Goal: Complete application form

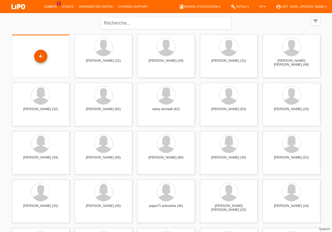
click at [42, 53] on div "+" at bounding box center [40, 56] width 13 height 9
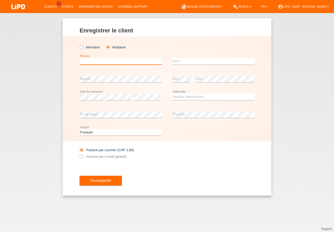
click at [101, 62] on input "text" at bounding box center [121, 61] width 82 height 7
type input "horine"
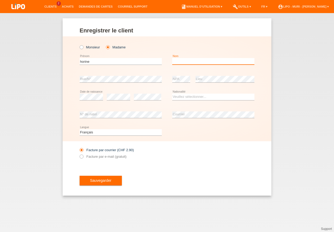
click at [188, 61] on input "text" at bounding box center [213, 61] width 82 height 7
type input "mboudi"
click at [184, 97] on select "Veuillez sélectionner... Suisse Allemagne Autriche Liechtenstein ------------ A…" at bounding box center [213, 96] width 82 height 6
select select "CG"
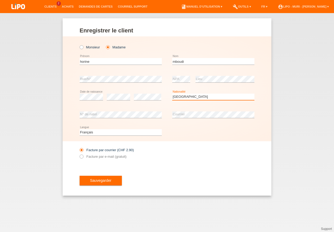
click at [0, 0] on option "Congo" at bounding box center [0, 0] width 0 height 0
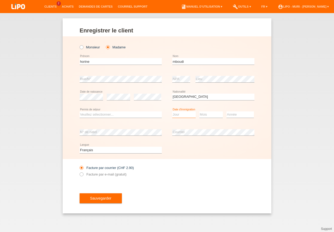
click at [180, 116] on select "Jour 01 02 03 04 05 06 07 08 09 10 11" at bounding box center [183, 114] width 23 height 6
click at [140, 117] on select "Veuillez sélectionner... C B B - Statut de réfugié Autre" at bounding box center [121, 114] width 82 height 6
click at [139, 116] on select "Veuillez sélectionner... C B B - Statut de réfugié Autre" at bounding box center [121, 114] width 82 height 6
select select "B"
click at [0, 0] on option "B" at bounding box center [0, 0] width 0 height 0
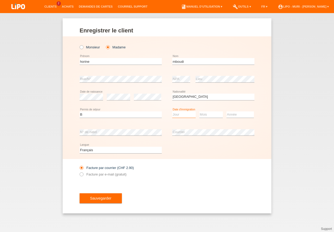
click at [184, 116] on select "Jour 01 02 03 04 05 06 07 08 09 10 11" at bounding box center [183, 114] width 23 height 6
drag, startPoint x: 175, startPoint y: 190, endPoint x: 182, endPoint y: 186, distance: 7.3
select select "25"
click at [0, 0] on option "25" at bounding box center [0, 0] width 0 height 0
click at [218, 115] on select "Mois 01 02 03 04 05 06 07 08 09 10 11" at bounding box center [210, 114] width 23 height 6
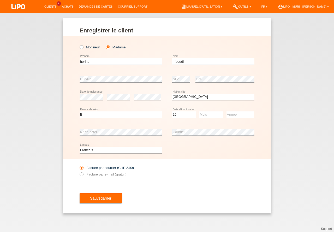
select select "05"
click at [0, 0] on option "05" at bounding box center [0, 0] width 0 height 0
drag, startPoint x: 235, startPoint y: 114, endPoint x: 235, endPoint y: 118, distance: 3.7
click at [236, 114] on select "Année 2025 2024 2023 2022 2021 2020 2019 2018 2017 2016 2015 2014 2013 2012 201…" at bounding box center [240, 114] width 27 height 6
select select "2004"
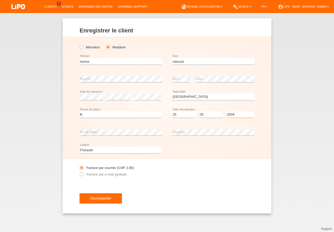
click at [0, 0] on option "2004" at bounding box center [0, 0] width 0 height 0
click at [162, 184] on div "Sauvegarder" at bounding box center [167, 198] width 175 height 30
click at [111, 198] on button "Sauvegarder" at bounding box center [101, 198] width 42 height 10
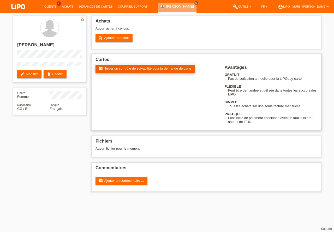
click at [118, 70] on span "Initier un contrôle de solvabilité pour la demande de carte" at bounding box center [148, 68] width 86 height 4
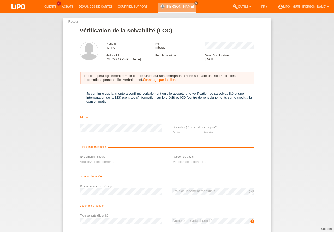
click at [80, 93] on icon at bounding box center [81, 92] width 3 height 3
click at [80, 93] on input "Je confirme que la cliente a confirmé verbalement qu'elle accepte une vérificat…" at bounding box center [81, 92] width 3 height 3
checkbox input "true"
click at [178, 134] on select "Mois 01 02 03 04 05 06 07 08 09 10" at bounding box center [185, 132] width 27 height 6
click at [0, 0] on option "01" at bounding box center [0, 0] width 0 height 0
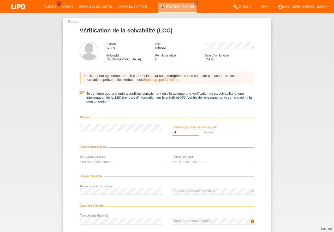
click at [191, 134] on select "Mois 01 02 03 04 05 06 07 08 09 10" at bounding box center [185, 132] width 27 height 6
click at [0, 0] on option "06" at bounding box center [0, 0] width 0 height 0
click at [189, 133] on select "Mois 01 02 03 04 05 06 07 08 09 10" at bounding box center [185, 132] width 27 height 6
select select "07"
click at [0, 0] on option "07" at bounding box center [0, 0] width 0 height 0
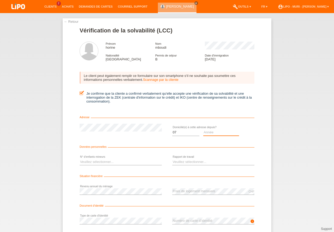
click at [210, 133] on select "Année 2025 2024 2023 2022 2021 2020 2019 2018 2017 2016 2015 2014 2013 2012 201…" at bounding box center [221, 132] width 36 height 6
select select "2025"
click at [0, 0] on option "2025" at bounding box center [0, 0] width 0 height 0
drag, startPoint x: 102, startPoint y: 163, endPoint x: 106, endPoint y: 164, distance: 3.9
click at [103, 163] on select "Veuillez sélectionner... 0 1 2 3 4 5 6 7 8 9" at bounding box center [121, 161] width 82 height 6
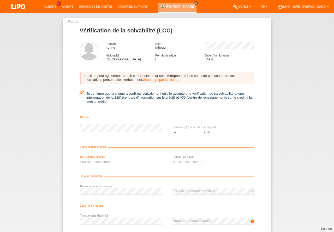
select select "3"
click at [0, 0] on option "3" at bounding box center [0, 0] width 0 height 0
click at [178, 159] on select "Veuillez sélectionner... A durée indéterminée A durée déterminée Apprenti/étudi…" at bounding box center [213, 161] width 82 height 6
select select "UNLIMITED"
click at [0, 0] on option "A durée indéterminée" at bounding box center [0, 0] width 0 height 0
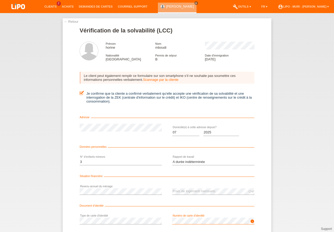
scroll to position [34, 0]
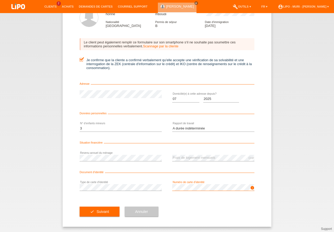
drag, startPoint x: 334, startPoint y: 147, endPoint x: 303, endPoint y: 236, distance: 94.4
click at [104, 214] on button "check Suivant" at bounding box center [100, 211] width 40 height 10
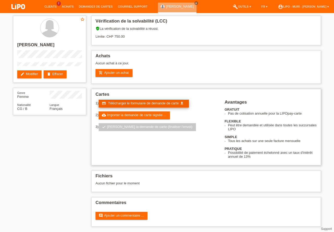
click at [126, 103] on span "Télécharger le formulaire de demande de carte" at bounding box center [143, 103] width 71 height 4
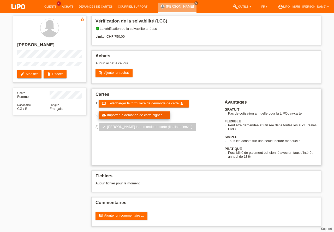
click at [128, 115] on link "cloud_upload Importer la demande de carte signée ..." at bounding box center [135, 115] width 72 height 8
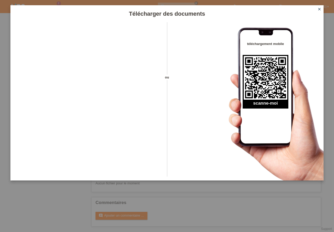
click at [319, 9] on icon "close" at bounding box center [319, 9] width 4 height 4
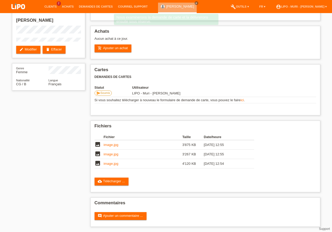
scroll to position [25, 0]
